Goal: Information Seeking & Learning: Learn about a topic

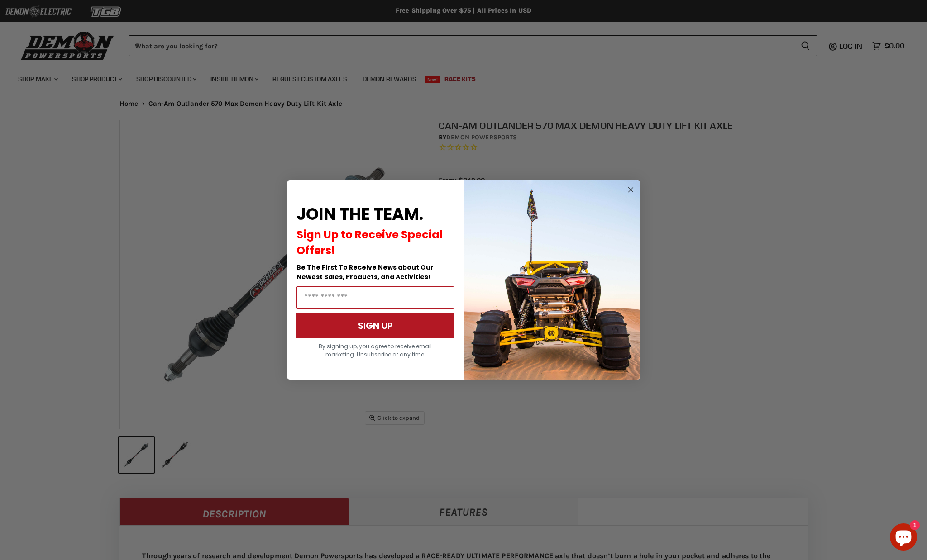
click at [378, 69] on div "Close dialog JOIN THE TEAM. Sign Up to Receive Special Offers! Be The First To …" at bounding box center [463, 280] width 927 height 560
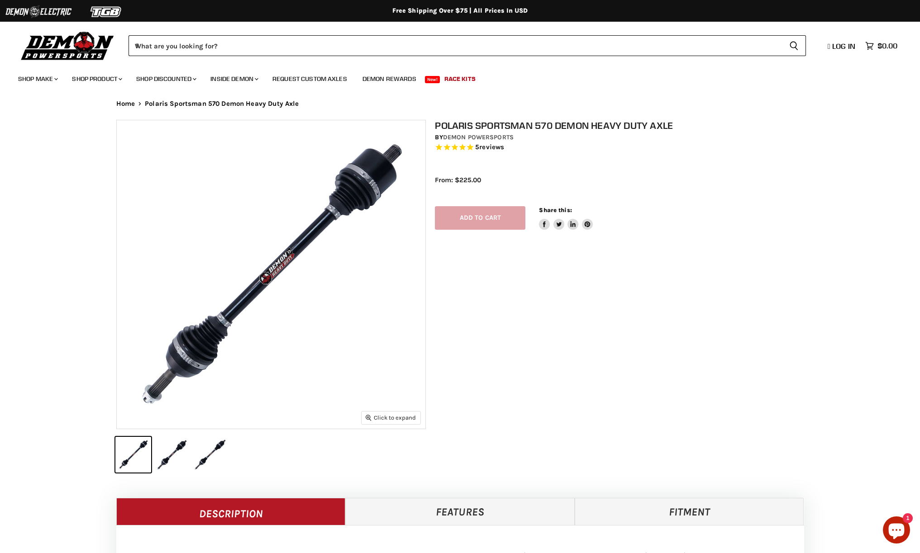
select select "******"
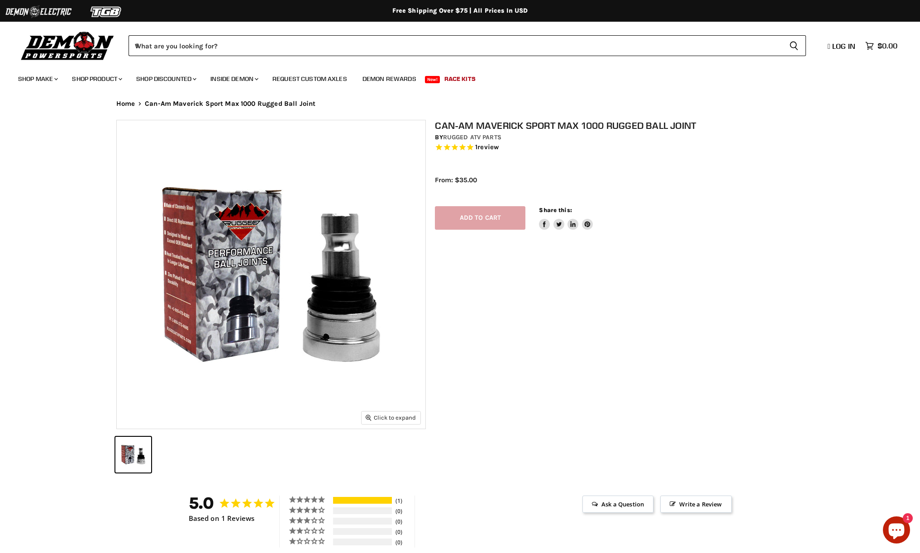
select select "******"
